Goal: Information Seeking & Learning: Check status

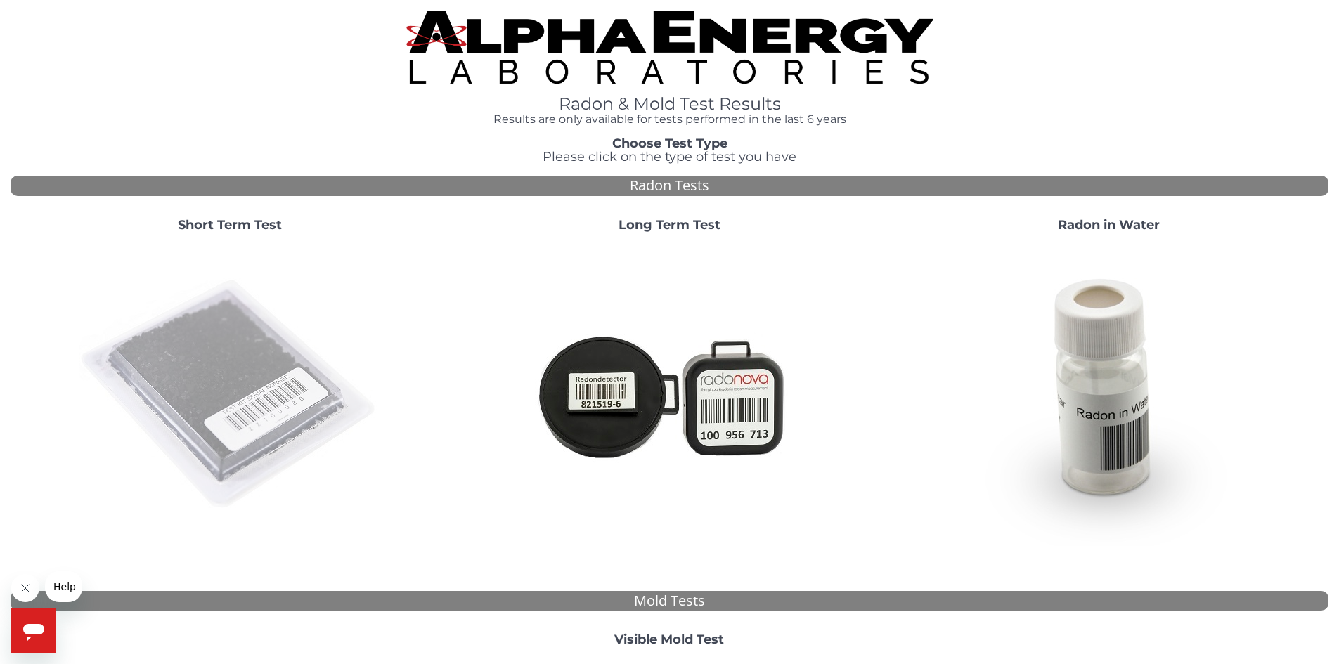
click at [187, 424] on img at bounding box center [230, 395] width 302 height 302
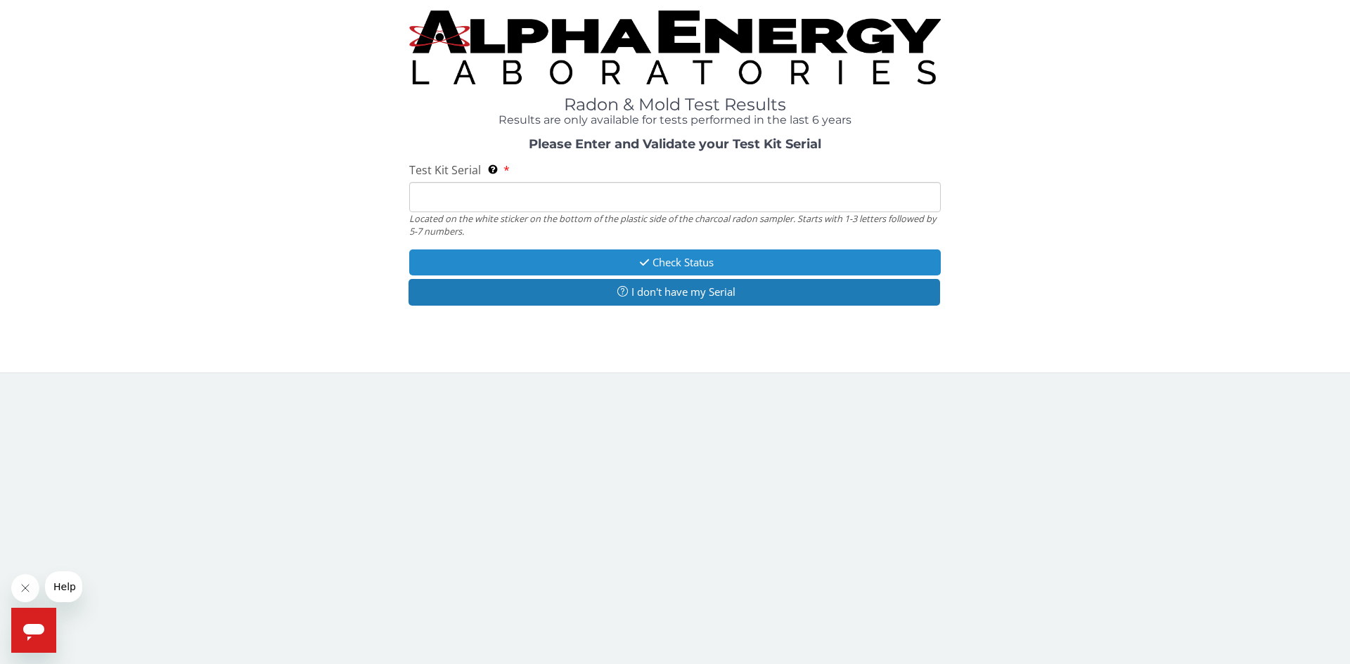
click at [664, 264] on button "Check Status" at bounding box center [674, 263] width 531 height 26
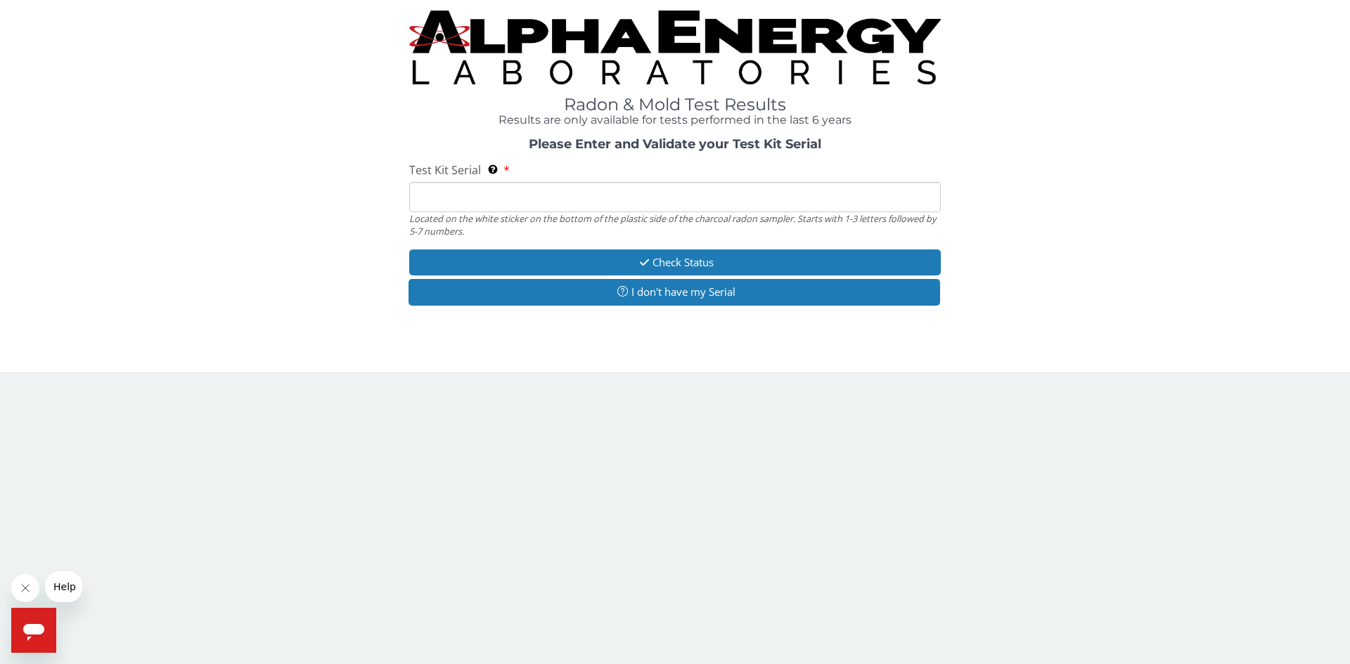
click at [500, 202] on input "Test Kit Serial Located on the white sticker on the bottom of the plastic side …" at bounding box center [674, 197] width 531 height 30
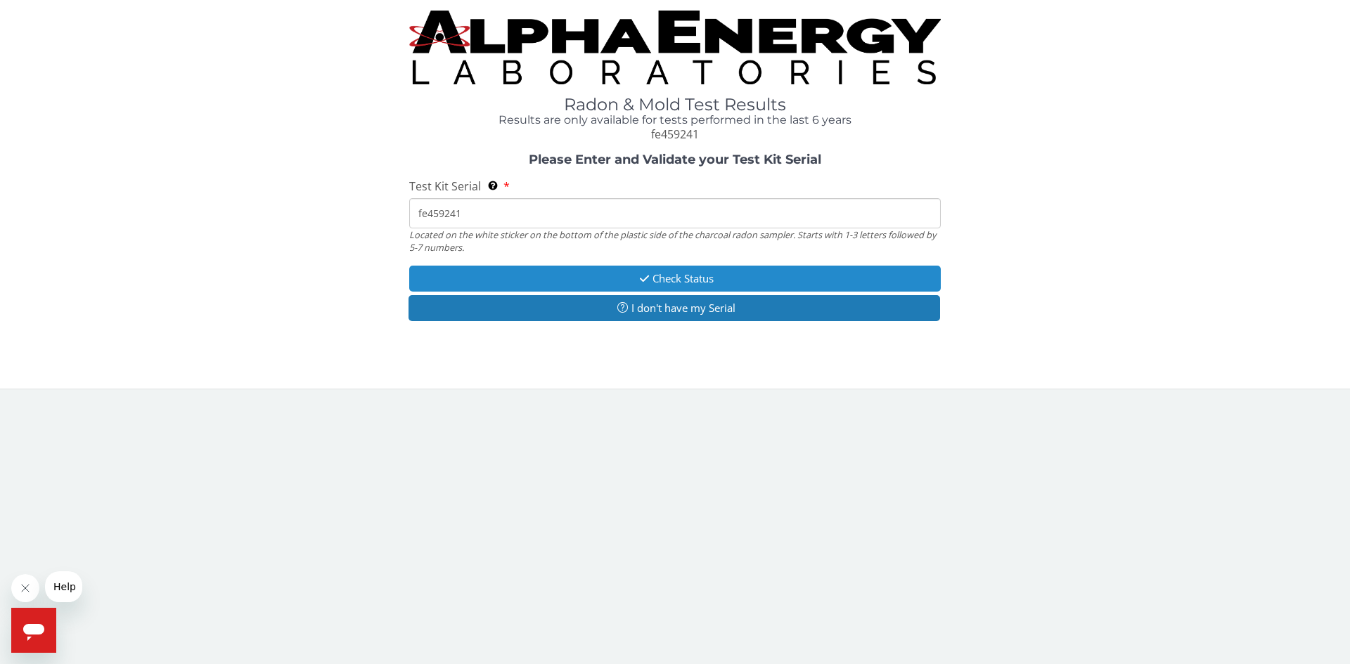
type input "fe459241"
click at [642, 278] on icon "button" at bounding box center [644, 278] width 16 height 11
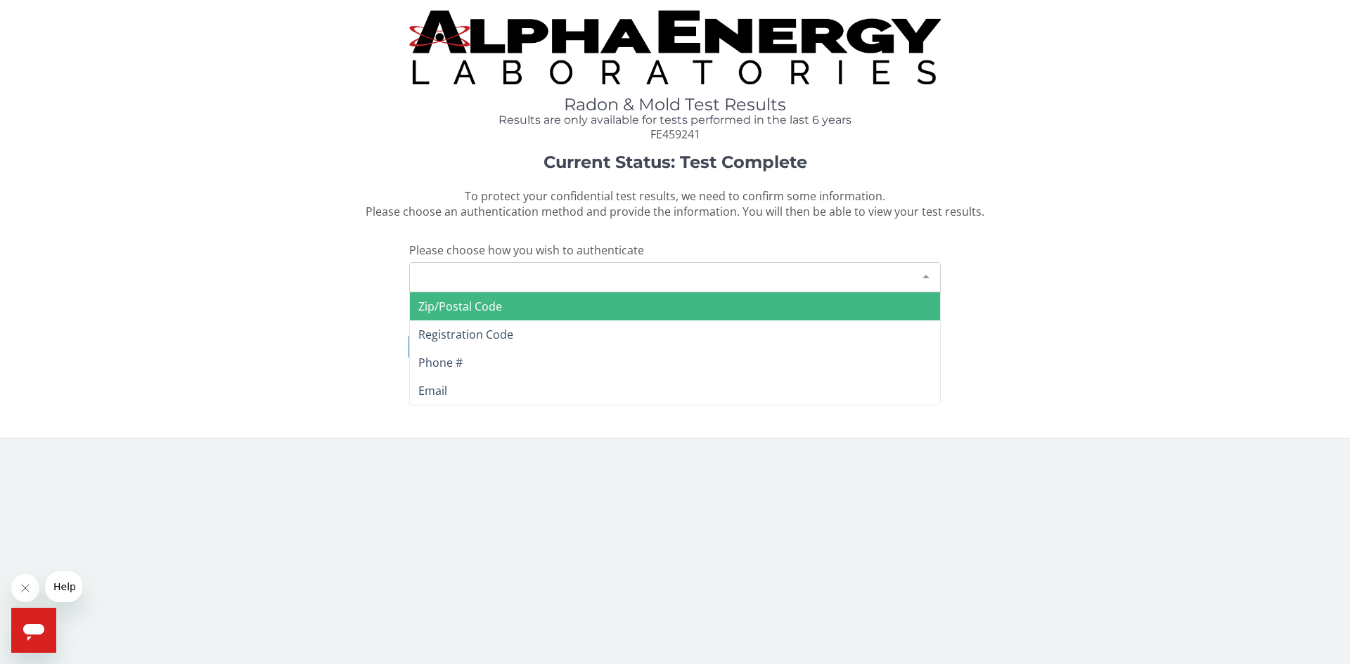
click at [563, 272] on div "Please make a selection" at bounding box center [674, 277] width 531 height 30
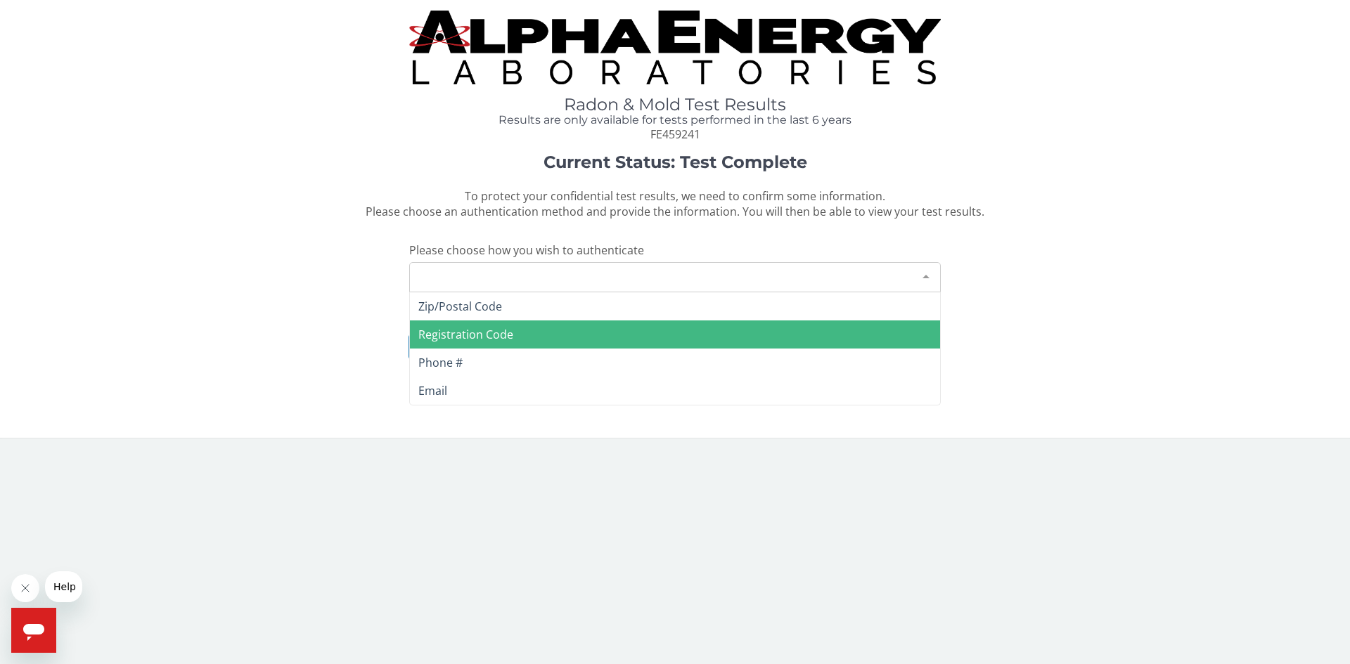
click at [541, 330] on span "Registration Code" at bounding box center [675, 335] width 530 height 28
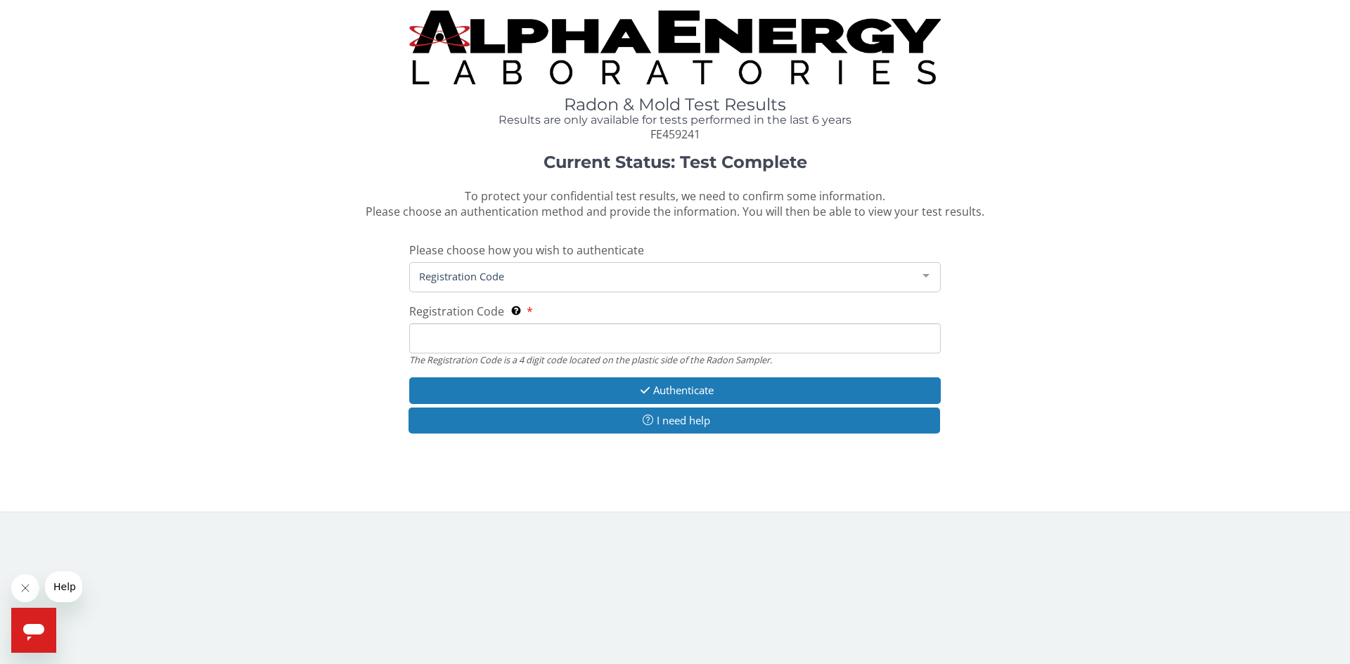
click at [556, 333] on input "Registration Code The Registration Code is a 4 digit code located on the plasti…" at bounding box center [674, 338] width 531 height 30
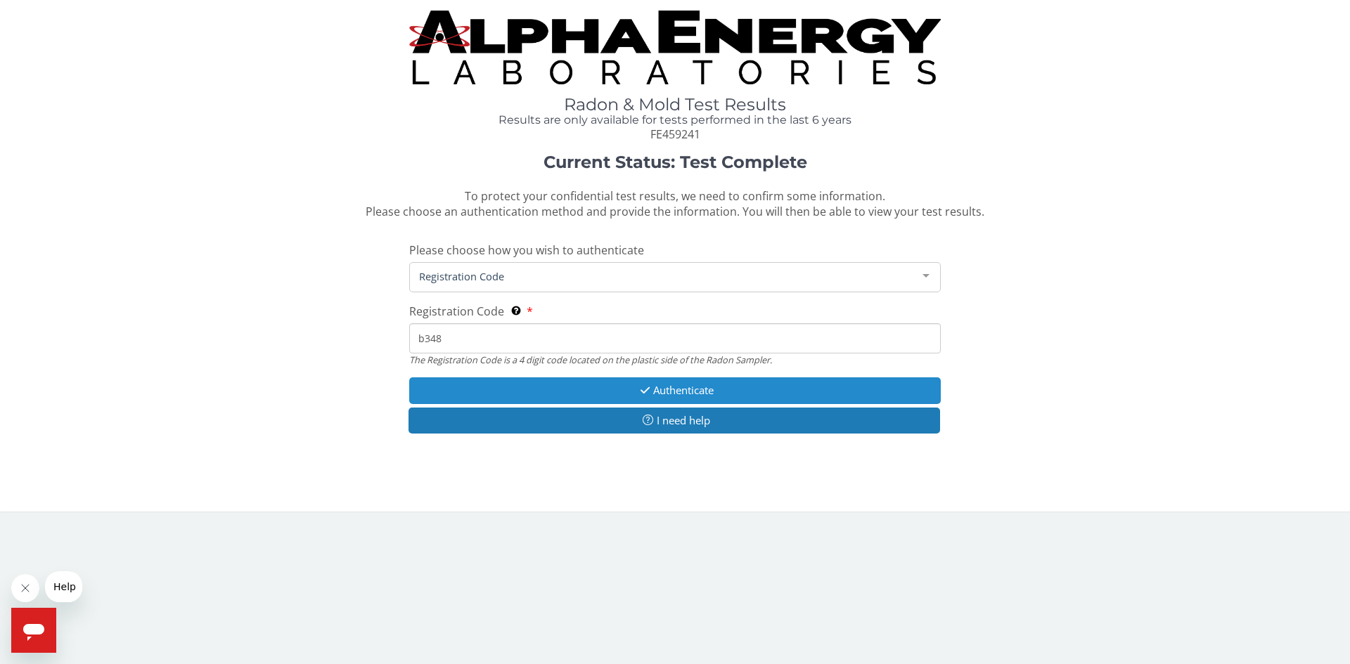
type input "b348"
click at [688, 385] on button "Authenticate" at bounding box center [674, 390] width 531 height 26
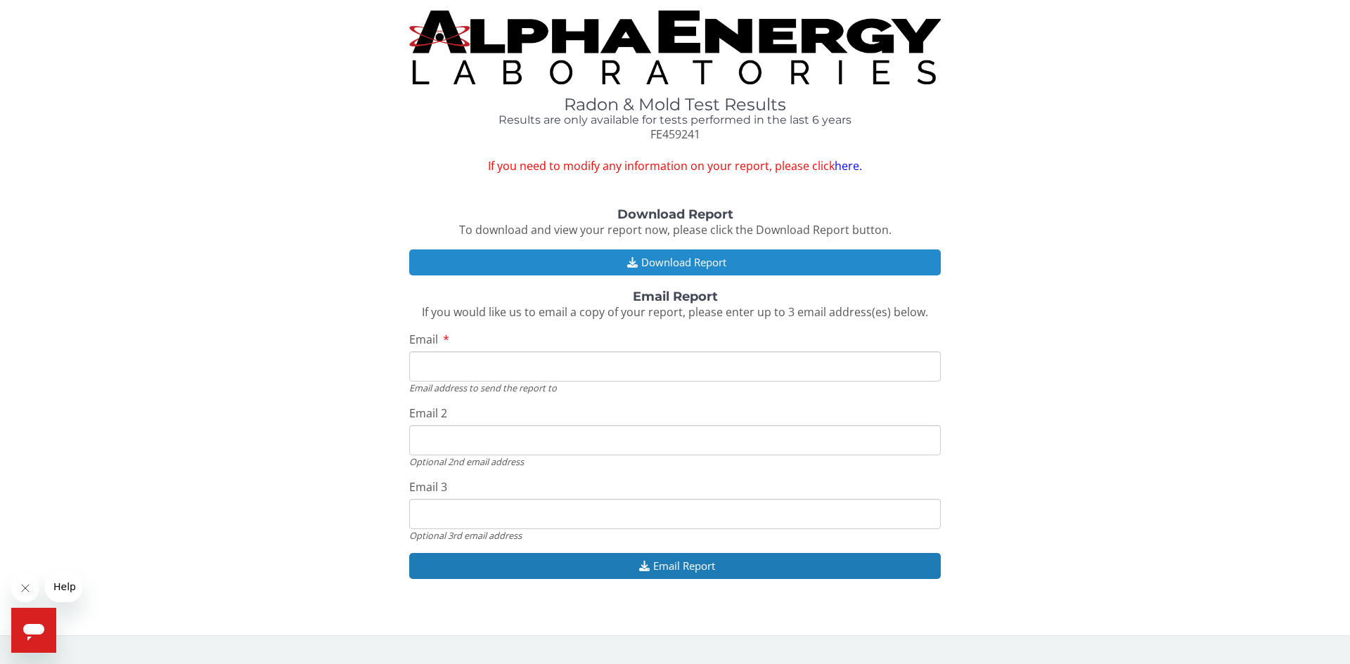
click at [695, 265] on button "Download Report" at bounding box center [674, 263] width 531 height 26
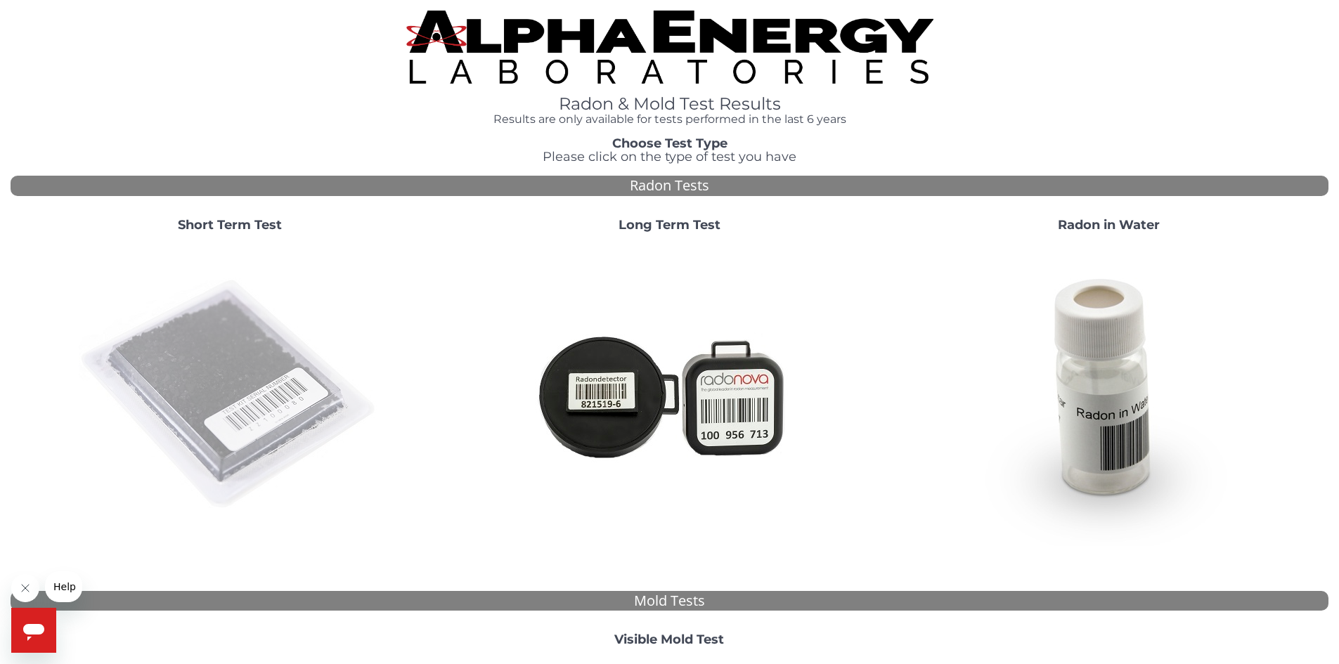
click at [225, 371] on img at bounding box center [230, 395] width 302 height 302
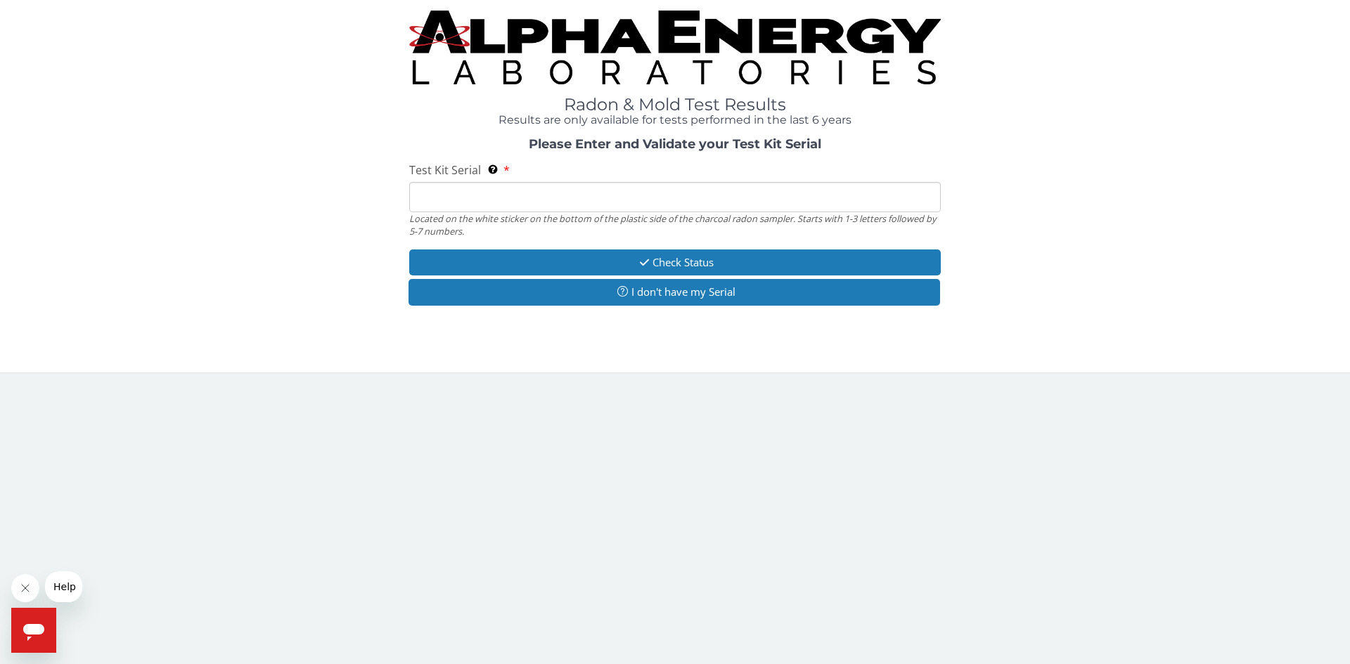
click at [442, 202] on input "Test Kit Serial Located on the white sticker on the bottom of the plastic side …" at bounding box center [674, 197] width 531 height 30
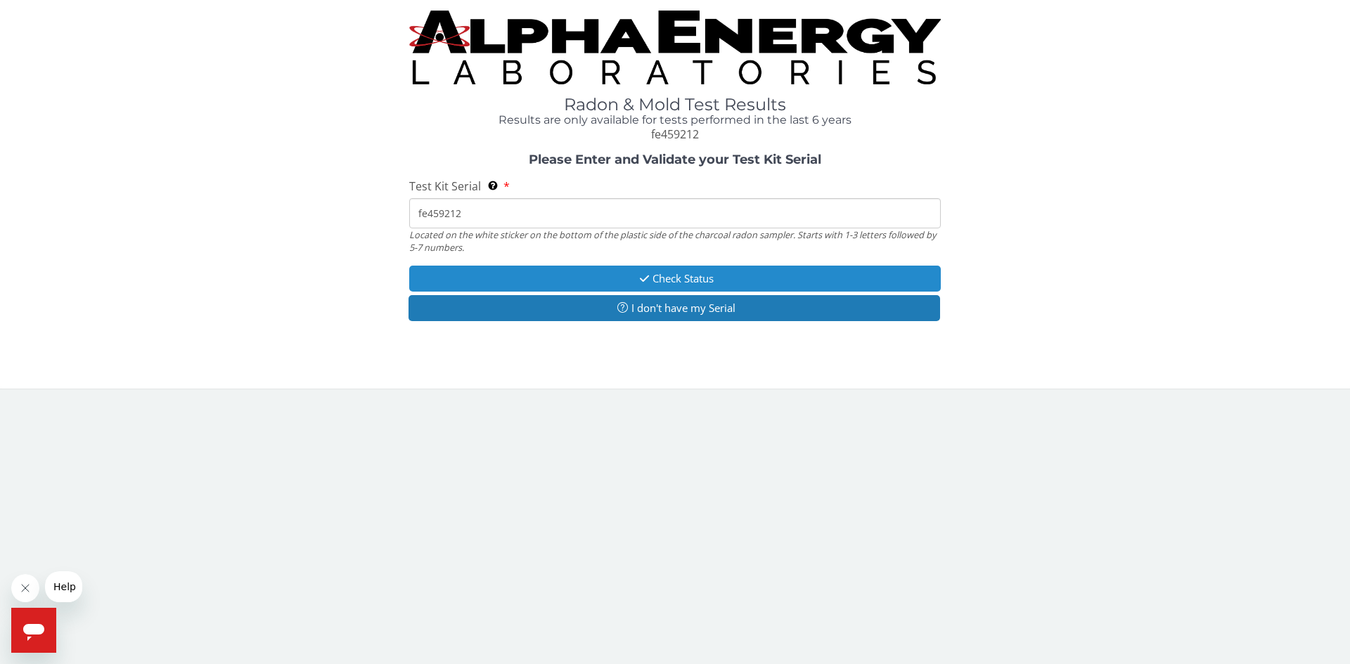
type input "fe459212"
click at [735, 279] on button "Check Status" at bounding box center [674, 279] width 531 height 26
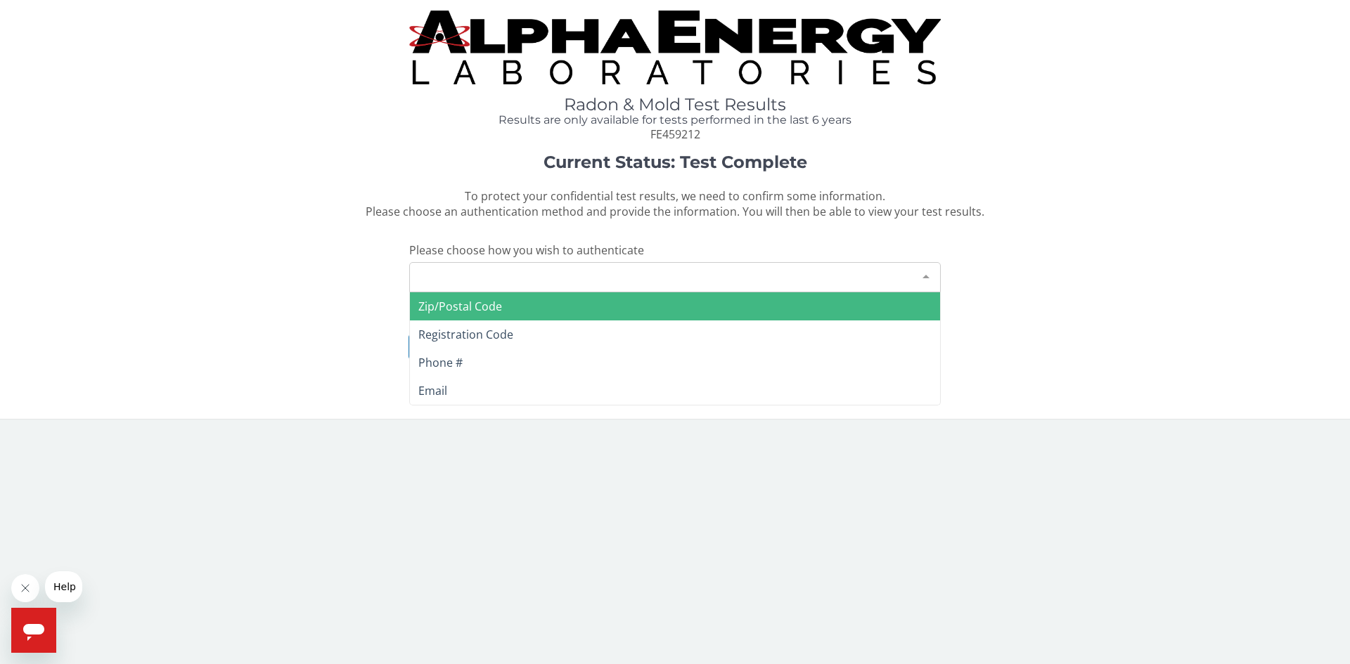
click at [541, 268] on div "Please make a selection" at bounding box center [674, 277] width 531 height 30
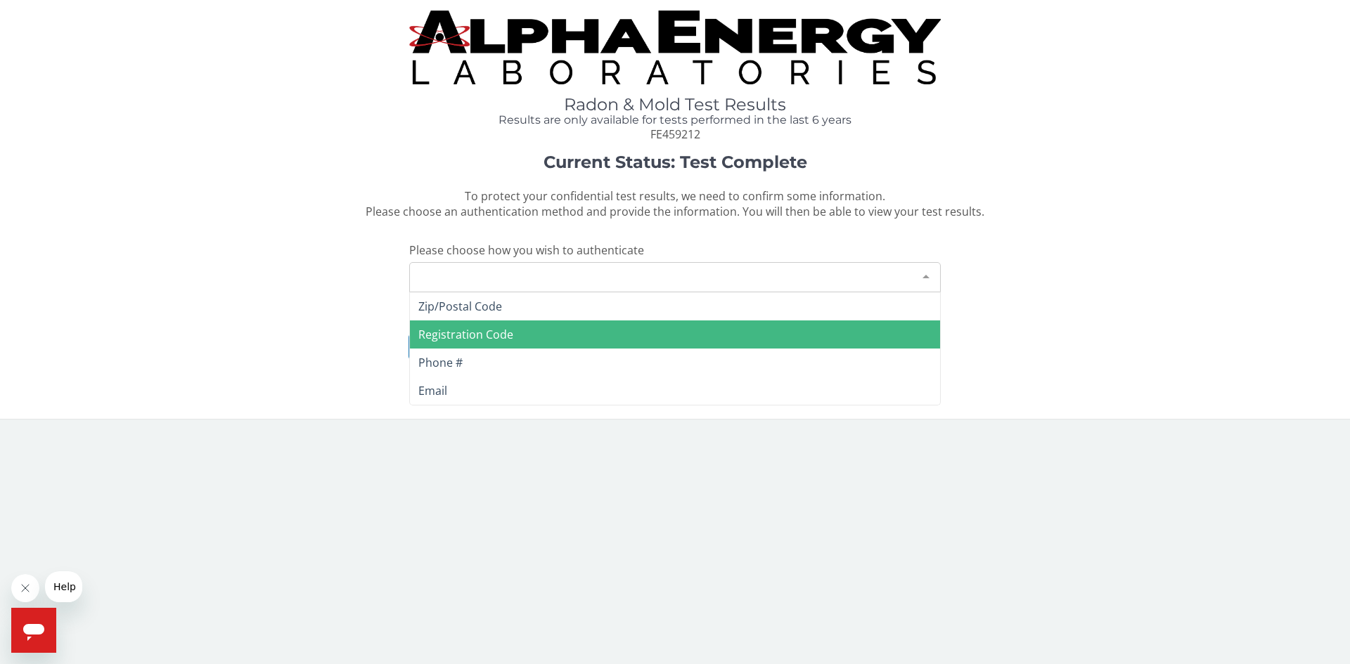
click at [548, 333] on span "Registration Code" at bounding box center [675, 335] width 530 height 28
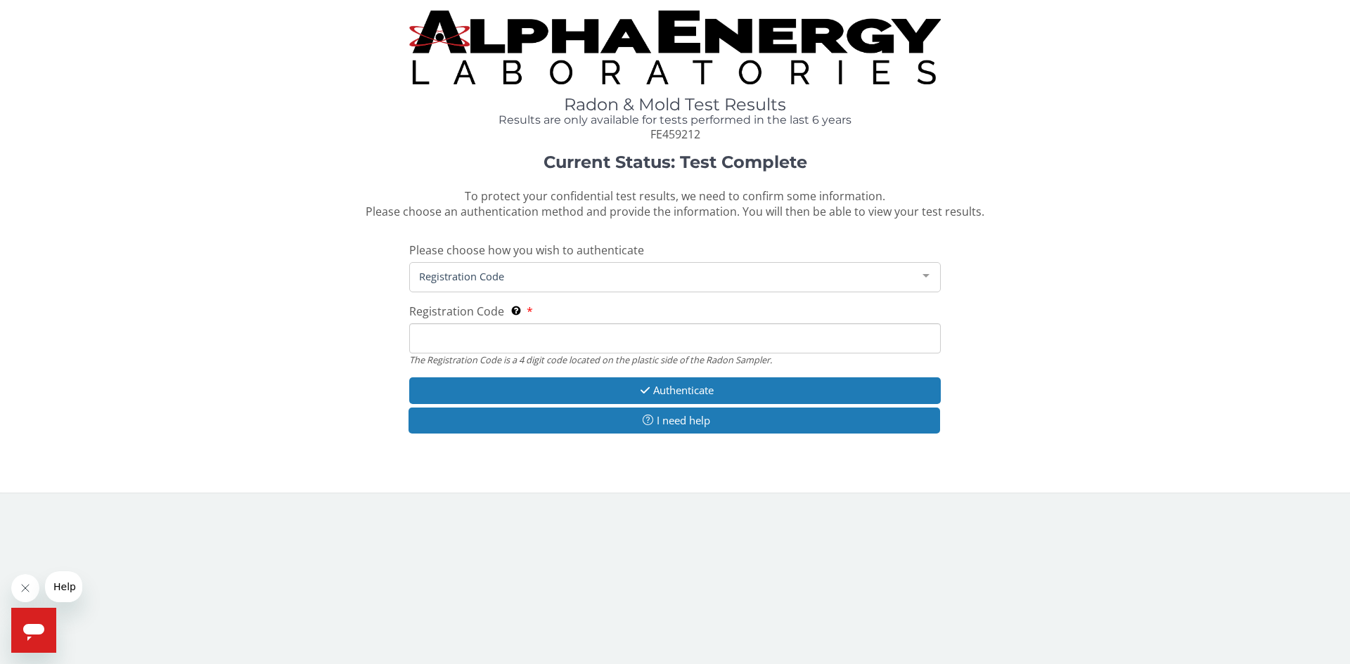
click at [557, 342] on input "Registration Code The Registration Code is a 4 digit code located on the plasti…" at bounding box center [674, 338] width 531 height 30
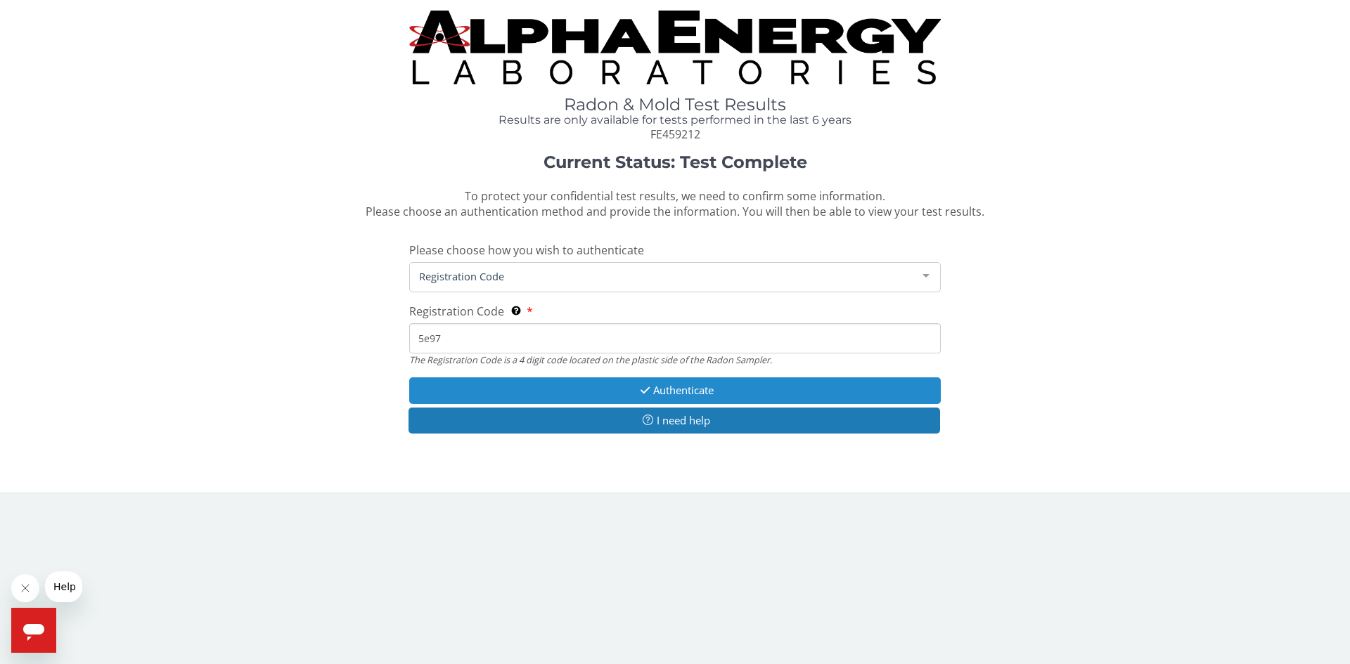
type input "5e97"
click at [619, 388] on button "Authenticate" at bounding box center [674, 390] width 531 height 26
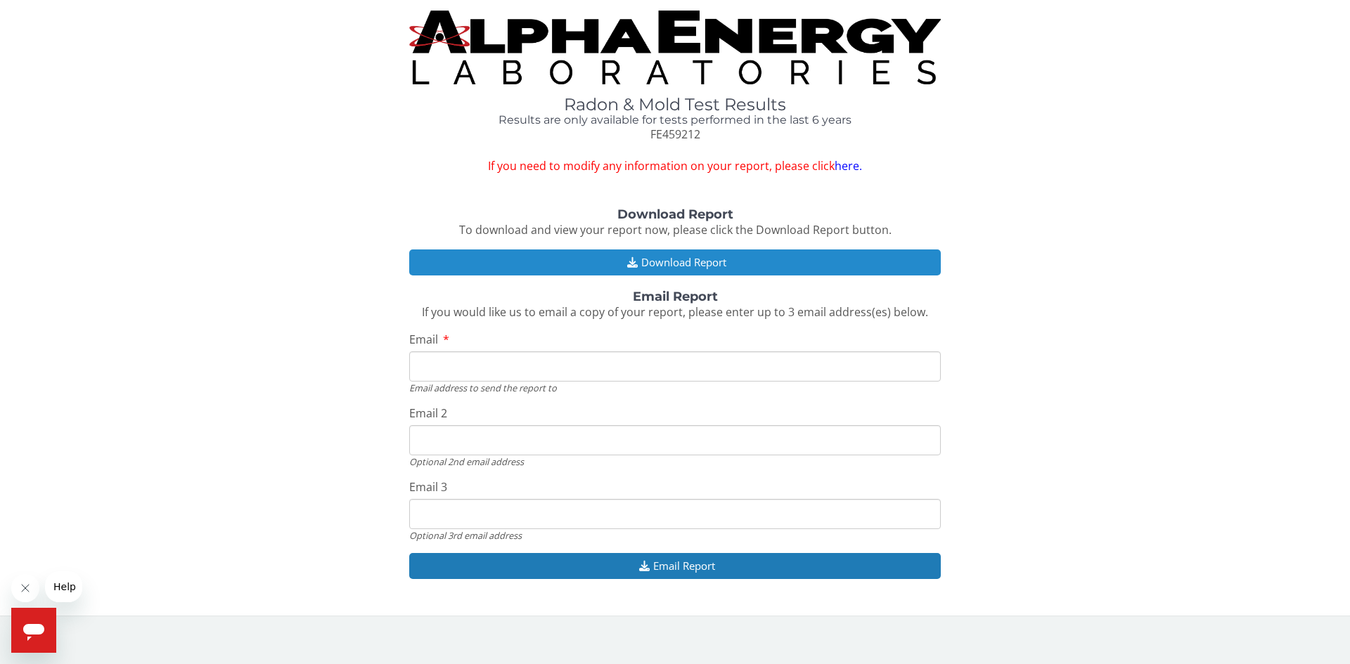
click at [629, 266] on icon "button" at bounding box center [632, 262] width 18 height 11
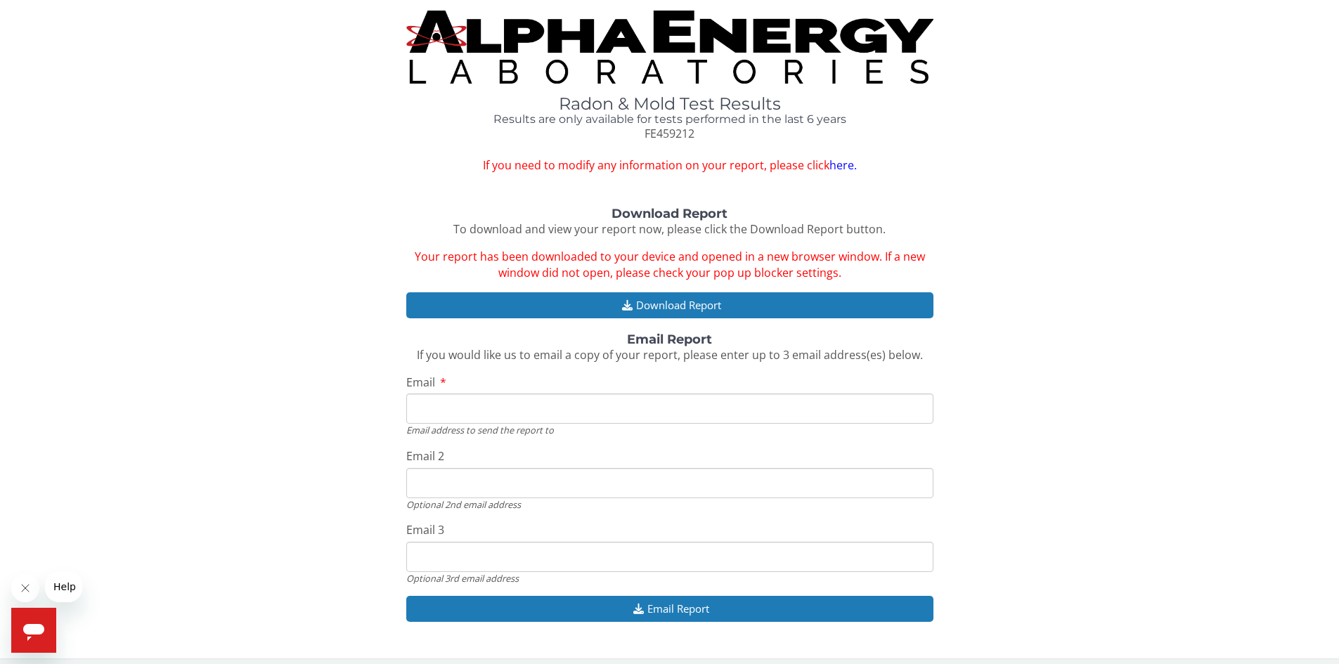
click at [843, 169] on link "here." at bounding box center [842, 164] width 27 height 15
